Goal: Navigation & Orientation: Find specific page/section

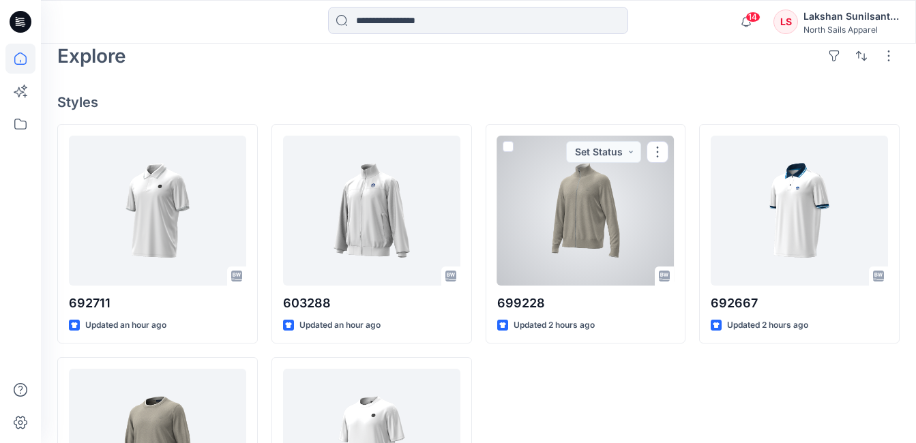
scroll to position [327, 0]
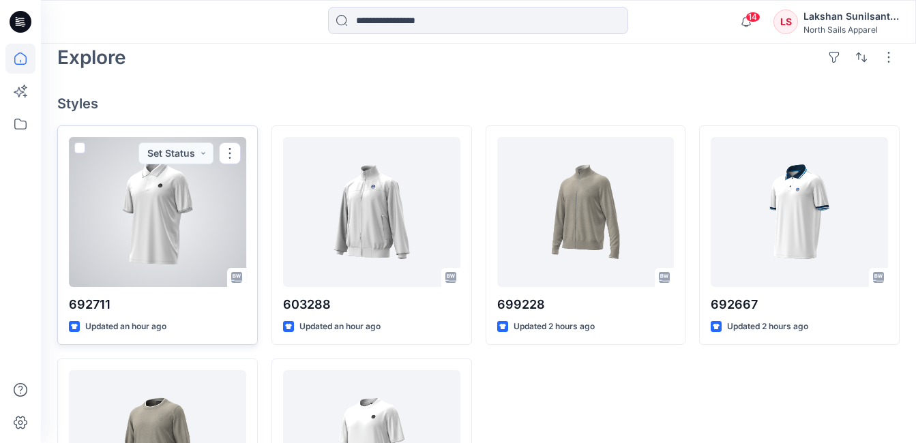
click at [198, 216] on div at bounding box center [157, 212] width 177 height 150
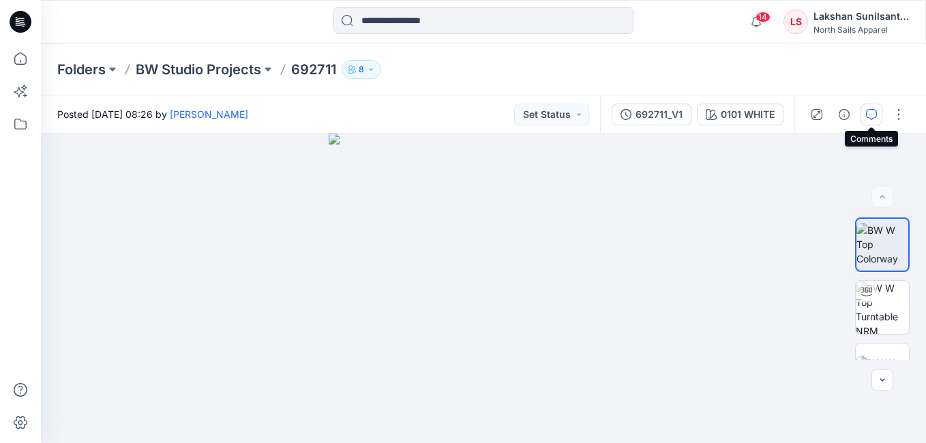
click at [863, 115] on button "button" at bounding box center [872, 115] width 22 height 22
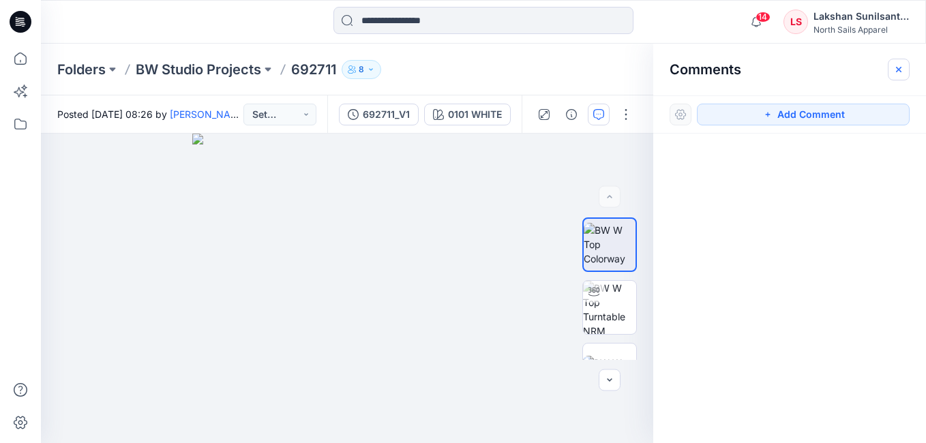
click at [902, 70] on icon "button" at bounding box center [899, 69] width 11 height 11
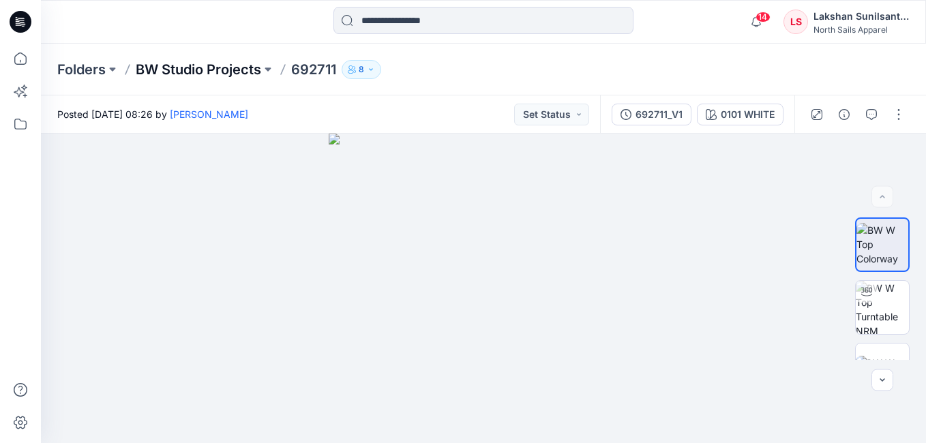
click at [199, 65] on p "BW Studio Projects" at bounding box center [199, 69] width 126 height 19
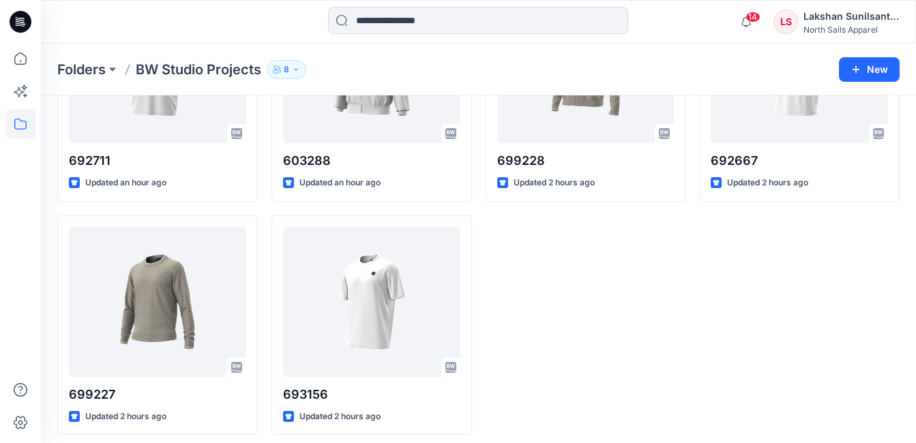
scroll to position [179, 0]
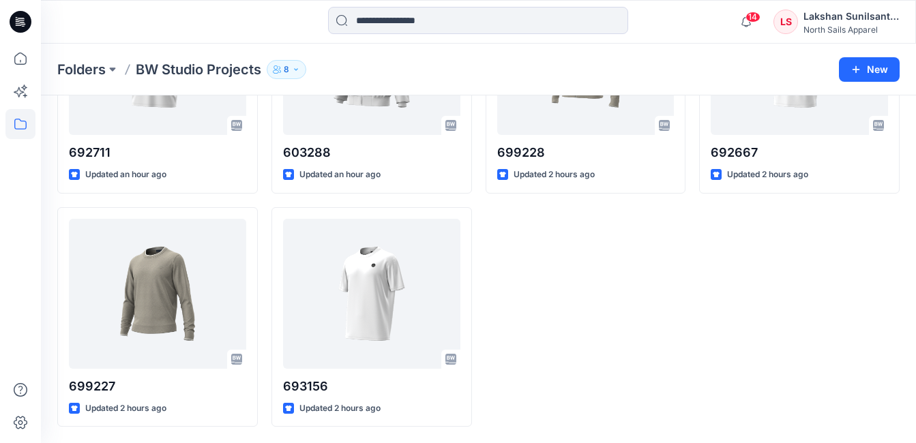
click at [675, 299] on div "699228 Updated 2 hours ago" at bounding box center [586, 200] width 201 height 454
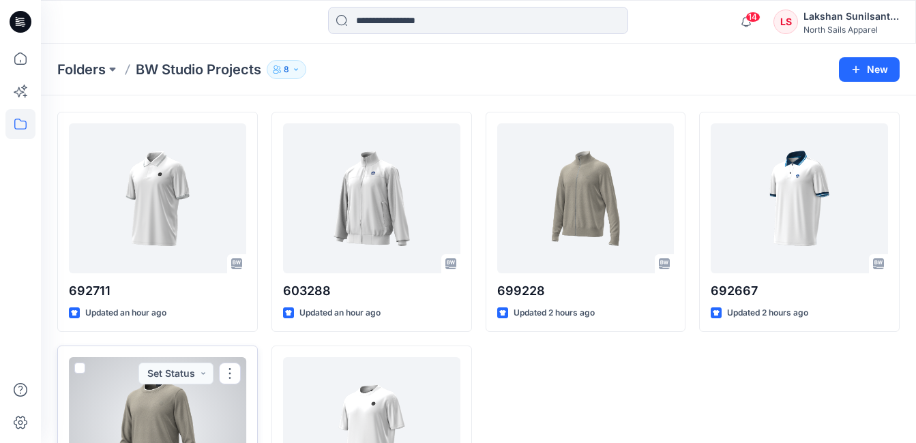
scroll to position [38, 0]
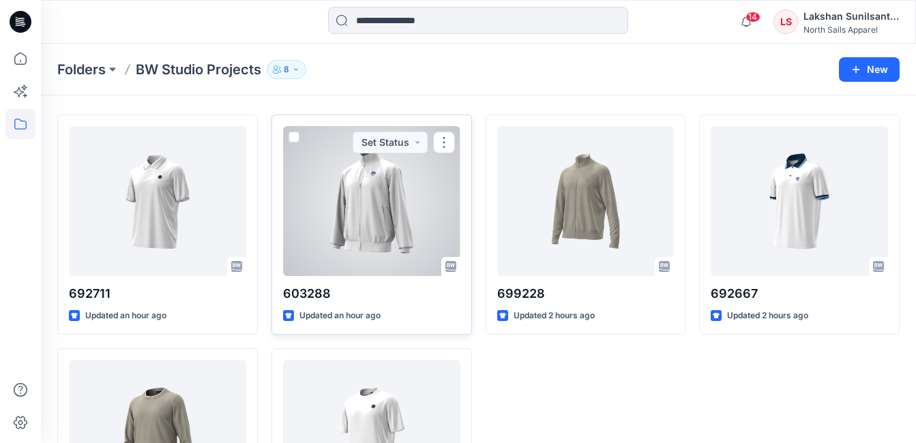
click at [380, 197] on div at bounding box center [371, 201] width 177 height 150
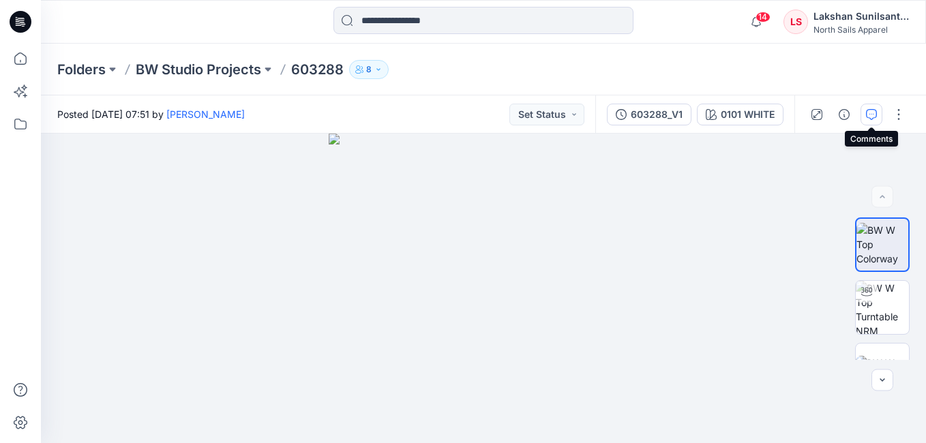
click at [873, 115] on icon "button" at bounding box center [871, 114] width 11 height 11
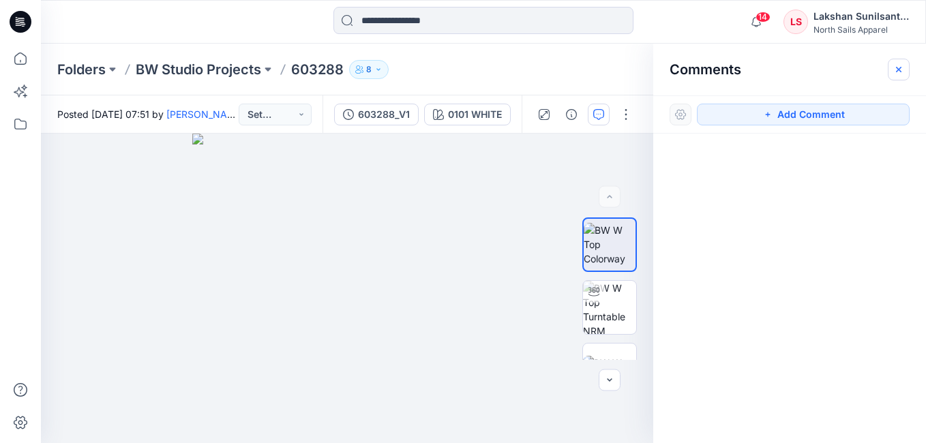
click at [906, 72] on button "button" at bounding box center [899, 70] width 22 height 22
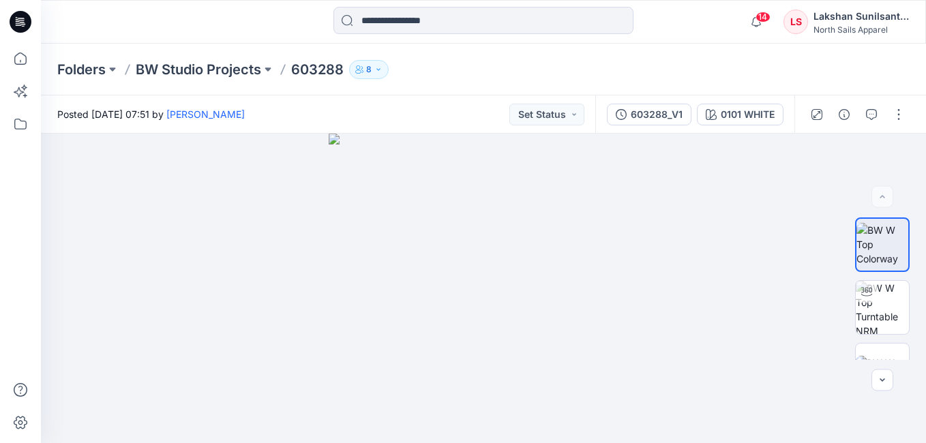
click at [808, 67] on div "Folders BW Studio Projects 603288 8" at bounding box center [483, 70] width 885 height 52
click at [226, 69] on p "BW Studio Projects" at bounding box center [199, 69] width 126 height 19
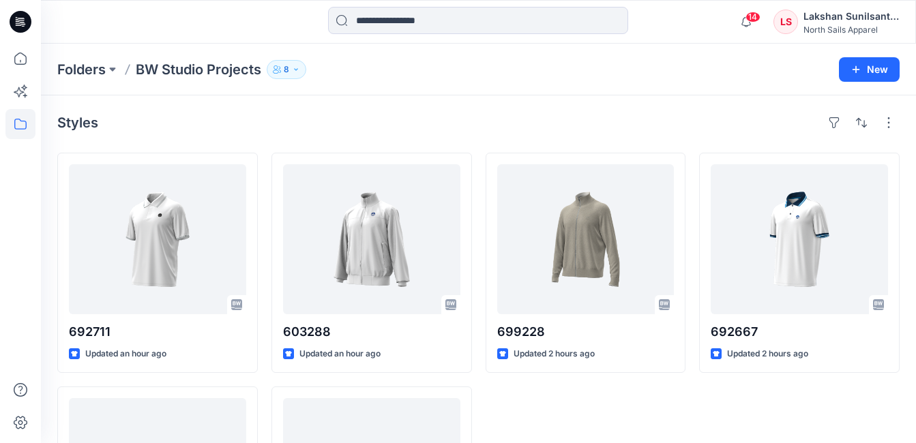
click at [428, 126] on div "Styles" at bounding box center [478, 123] width 842 height 22
